Goal: Information Seeking & Learning: Learn about a topic

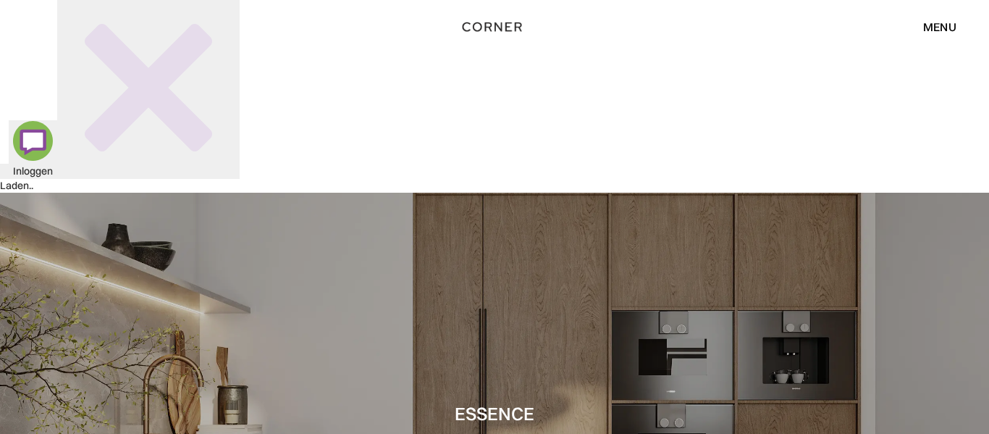
click at [944, 24] on div "menu" at bounding box center [939, 27] width 33 height 12
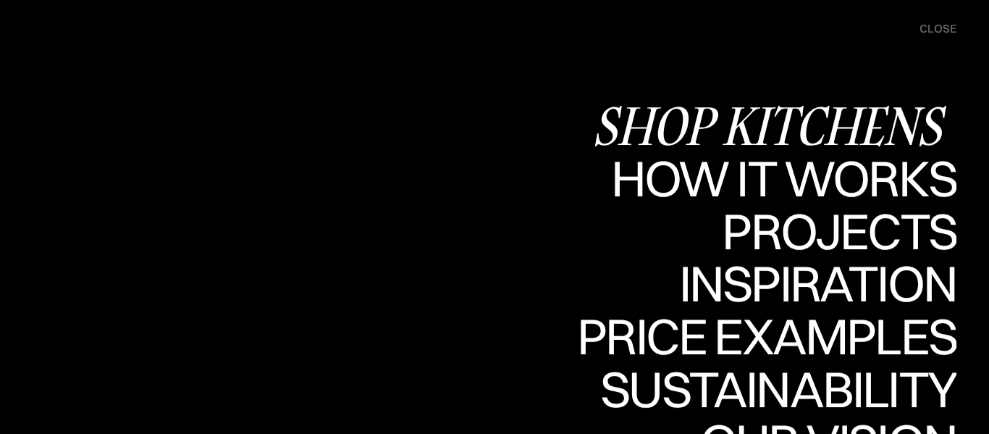
click at [796, 119] on div "Shop Kitchens" at bounding box center [774, 125] width 364 height 51
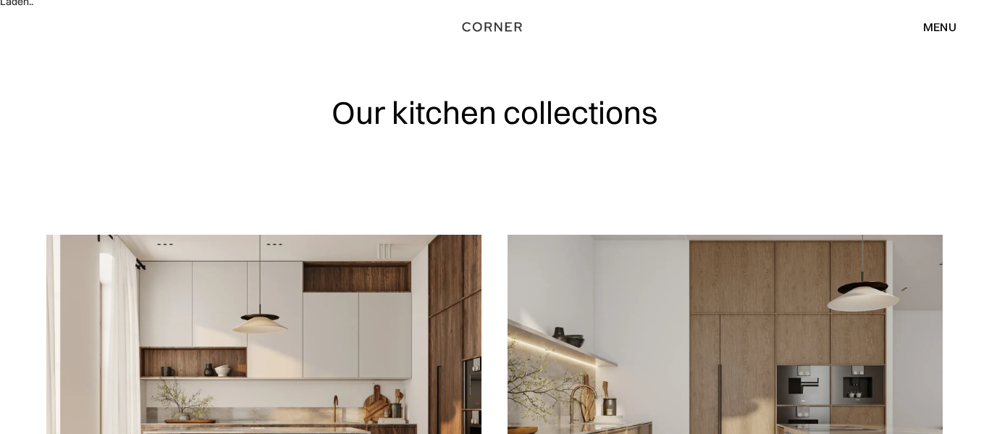
scroll to position [188, 0]
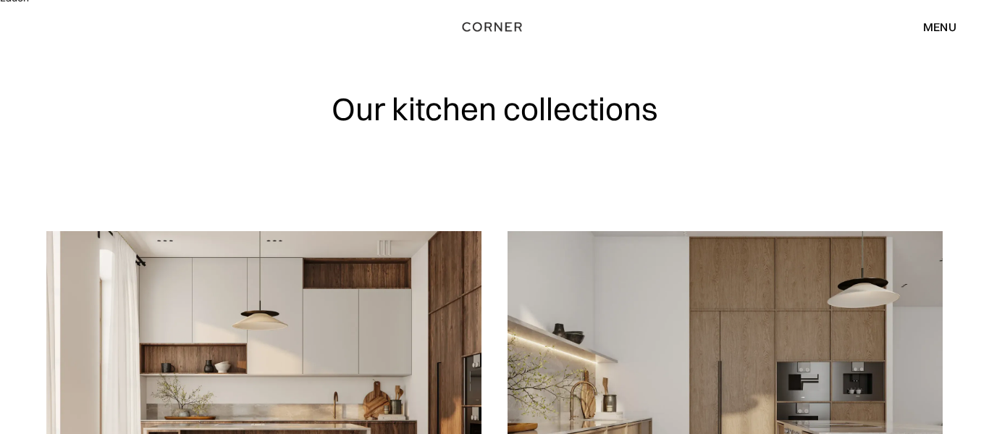
click at [759, 13] on div "Shop Kitchens Shop Kitchens How it works How it works Projects Projects Inspira…" at bounding box center [494, 27] width 989 height 54
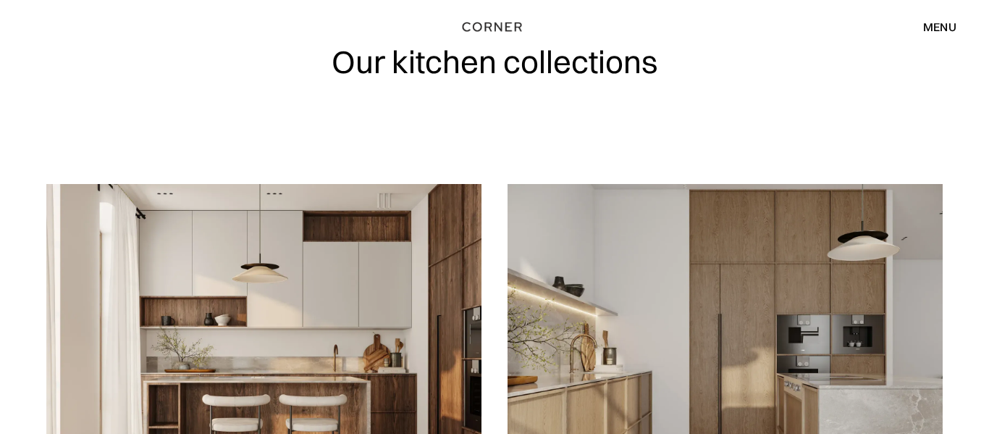
scroll to position [237, 0]
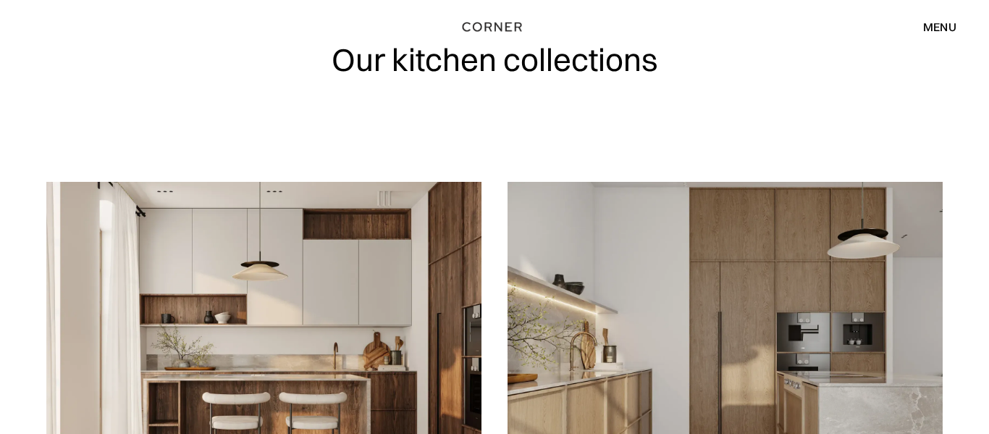
click at [612, 285] on img at bounding box center [725, 356] width 435 height 348
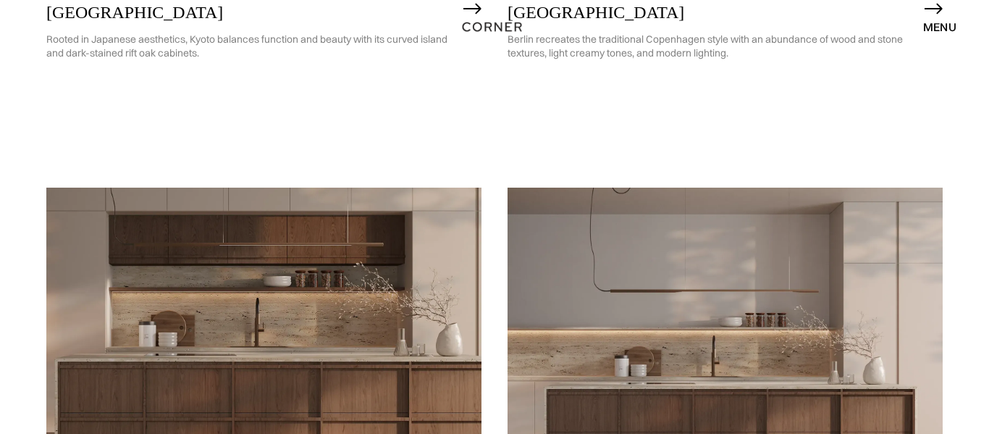
scroll to position [1322, 0]
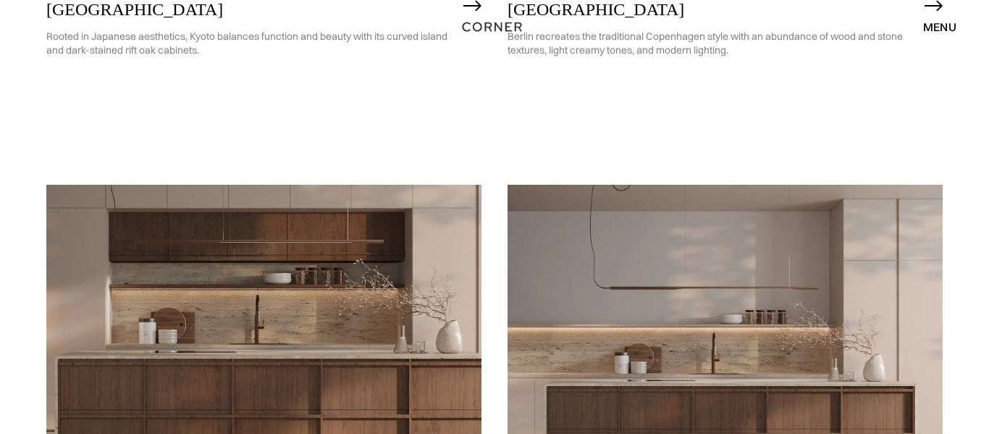
click at [339, 337] on img at bounding box center [263, 359] width 435 height 348
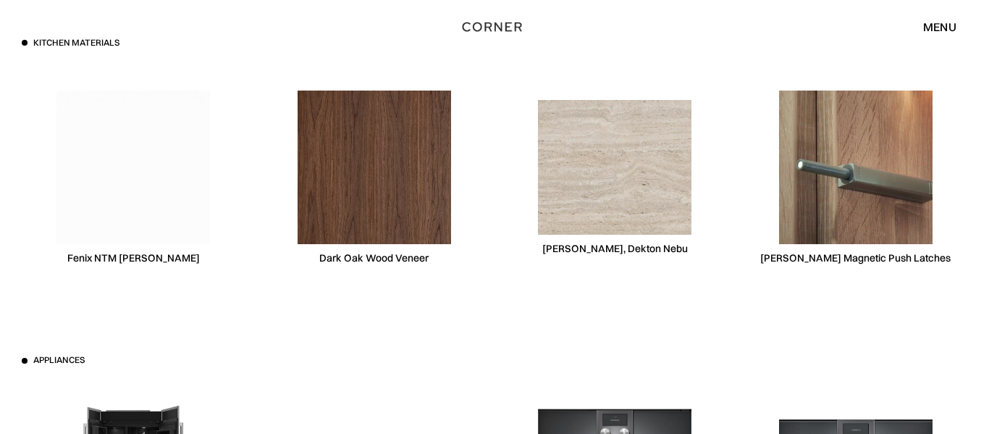
scroll to position [4658, 0]
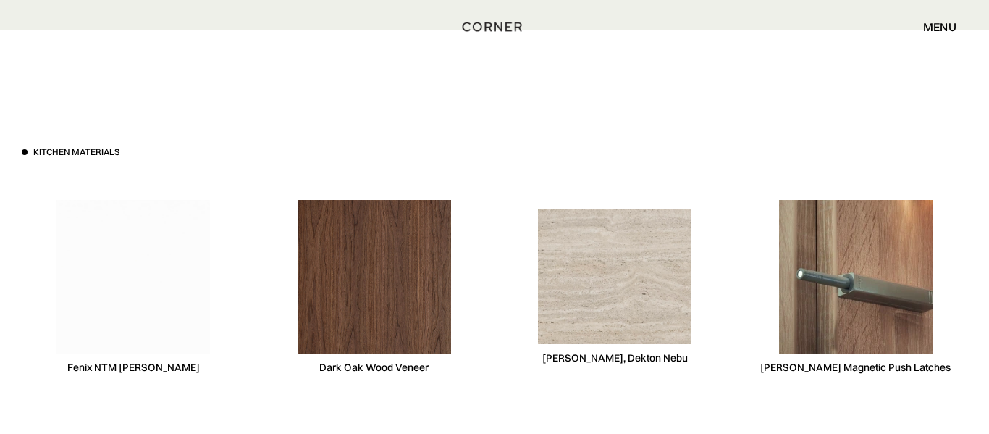
scroll to position [4553, 0]
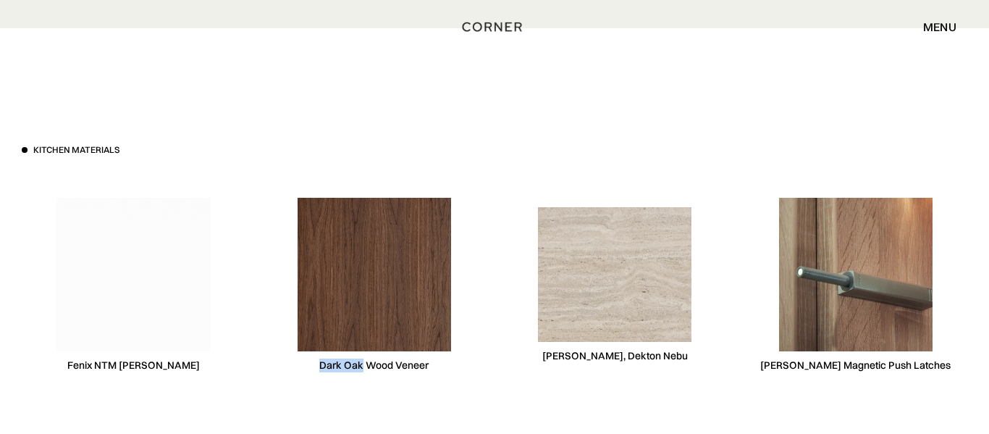
drag, startPoint x: 321, startPoint y: 173, endPoint x: 362, endPoint y: 175, distance: 41.3
click at [362, 358] on div "Dark Oak Wood Veneer" at bounding box center [373, 365] width 109 height 14
copy div "Dark Oak"
click at [335, 358] on div "Dark Oak Wood Veneer" at bounding box center [373, 365] width 109 height 14
